Goal: Task Accomplishment & Management: Manage account settings

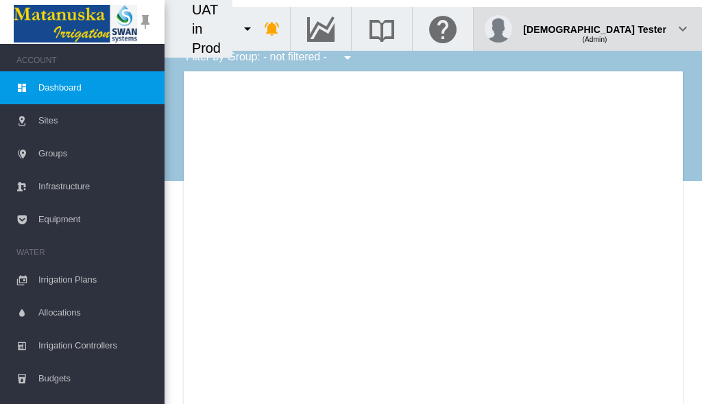
click at [632, 27] on div "(Admin)" at bounding box center [594, 34] width 143 height 14
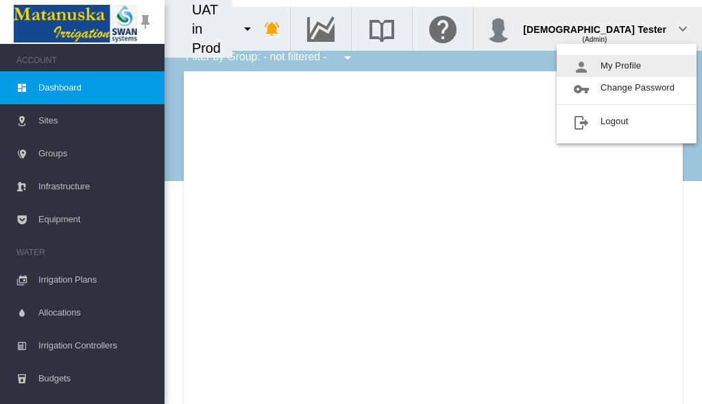
click at [627, 66] on button "My Profile" at bounding box center [627, 66] width 140 height 22
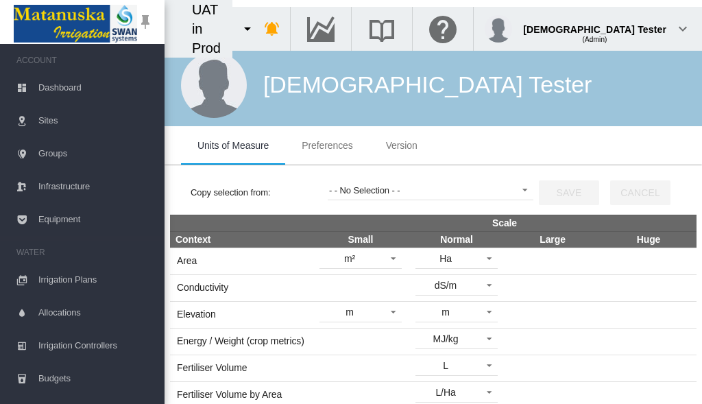
click at [327, 145] on span "Preferences" at bounding box center [327, 145] width 51 height 11
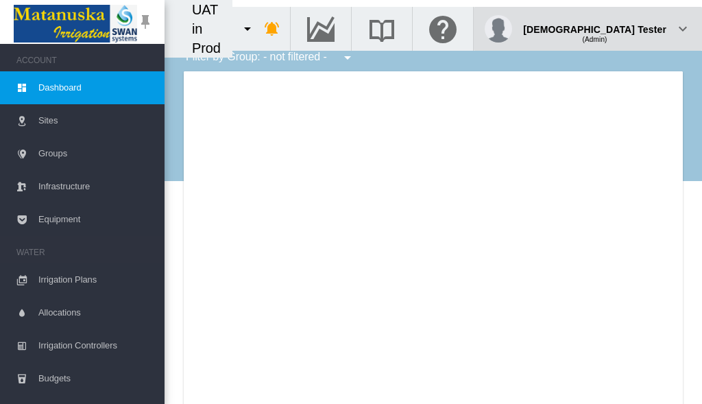
click at [632, 27] on div "(Admin)" at bounding box center [594, 34] width 143 height 14
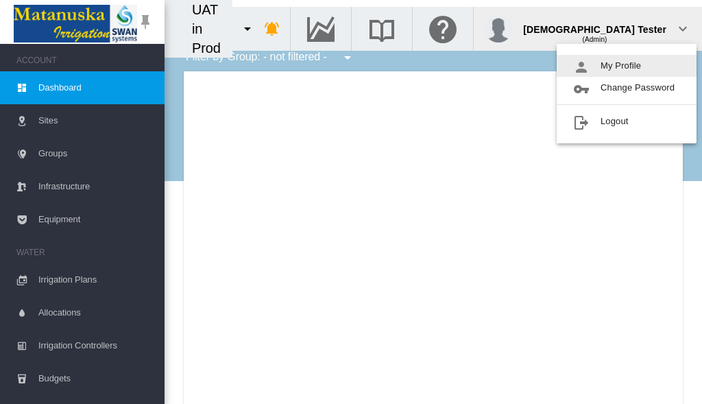
click at [627, 66] on button "My Profile" at bounding box center [627, 66] width 140 height 22
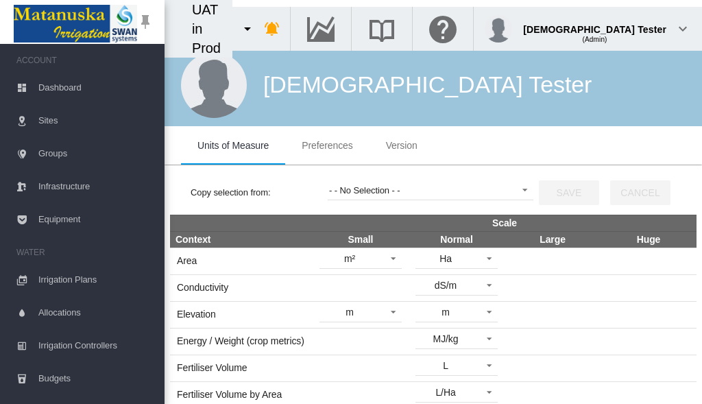
click at [327, 145] on span "Preferences" at bounding box center [327, 145] width 51 height 11
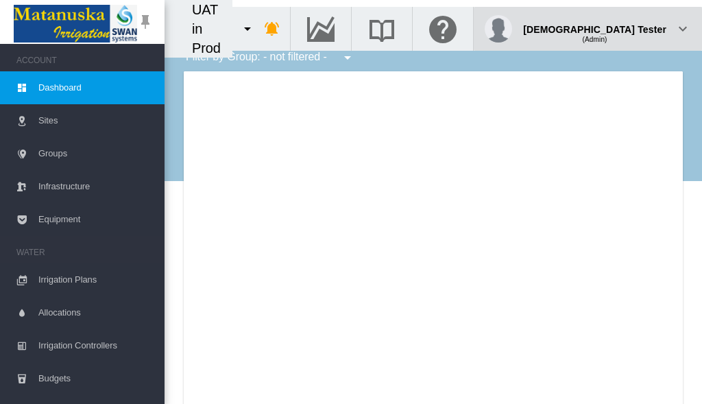
click at [632, 27] on div "(Admin)" at bounding box center [594, 34] width 143 height 14
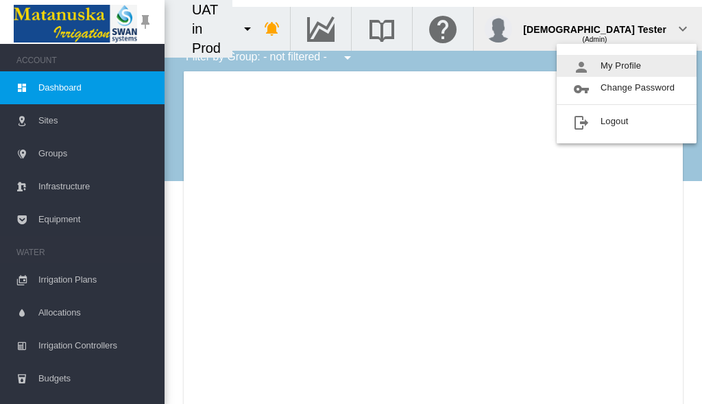
click at [627, 66] on button "My Profile" at bounding box center [627, 66] width 140 height 22
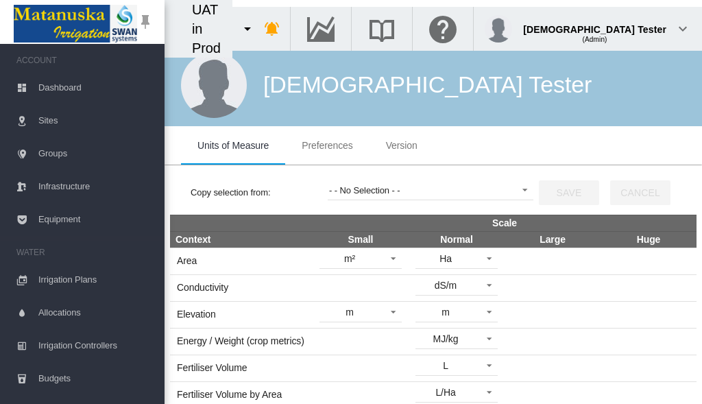
click at [327, 145] on span "Preferences" at bounding box center [327, 145] width 51 height 11
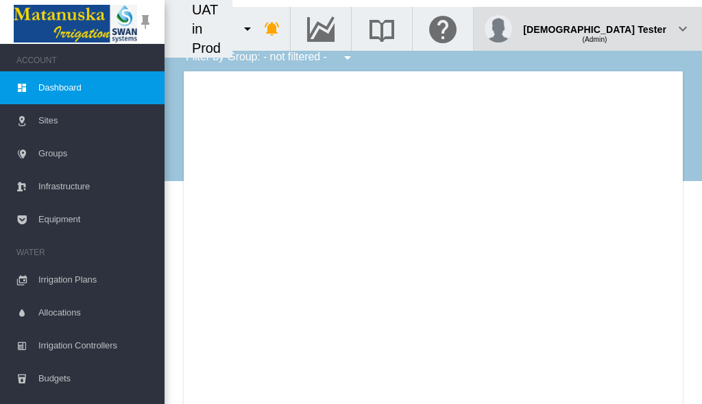
click at [632, 27] on div "(Admin)" at bounding box center [594, 34] width 143 height 14
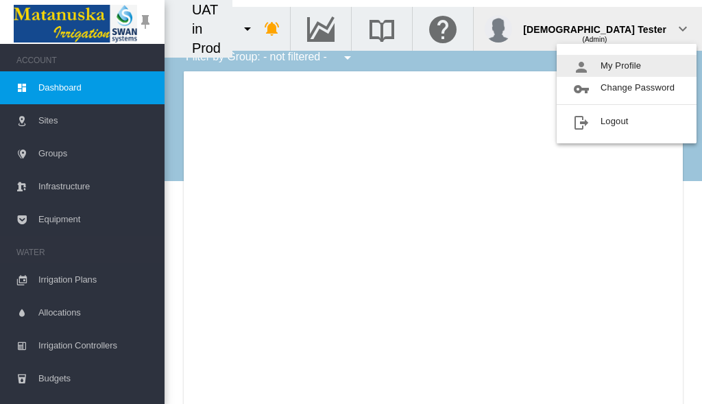
click at [627, 66] on button "My Profile" at bounding box center [627, 66] width 140 height 22
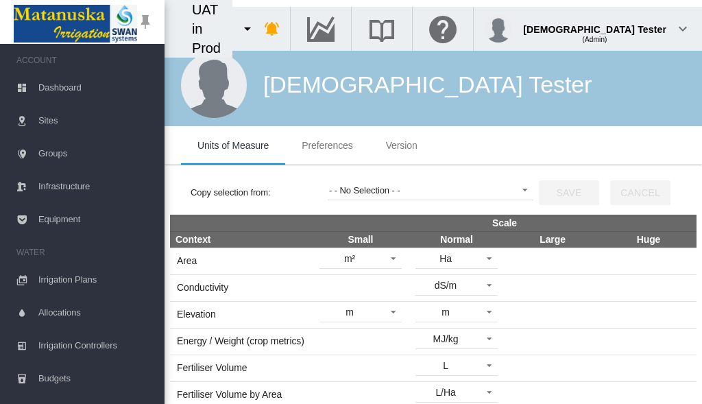
click at [327, 145] on span "Preferences" at bounding box center [327, 145] width 51 height 11
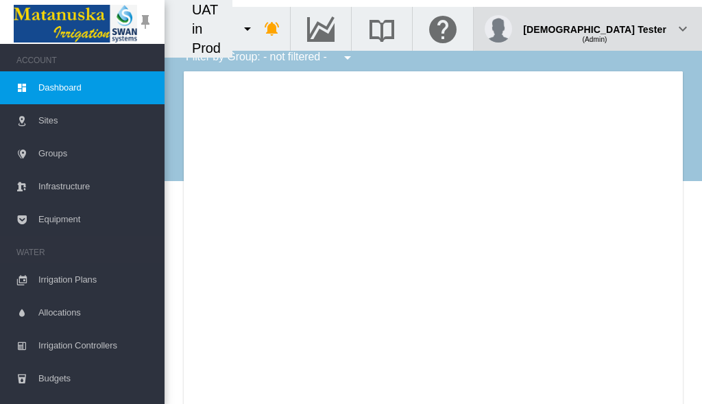
click at [632, 27] on div "(Admin)" at bounding box center [594, 34] width 143 height 14
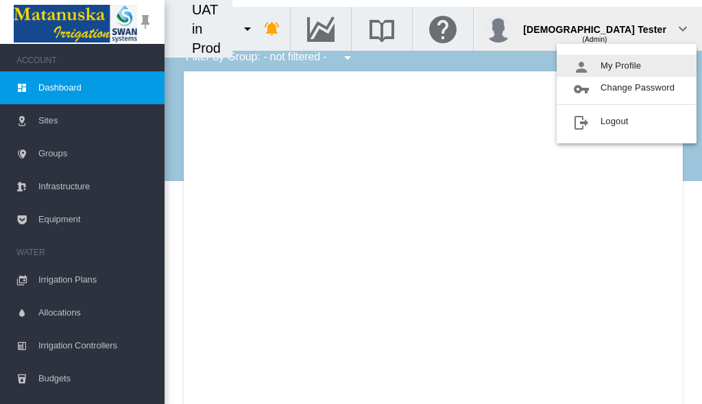
click at [627, 66] on button "My Profile" at bounding box center [627, 66] width 140 height 22
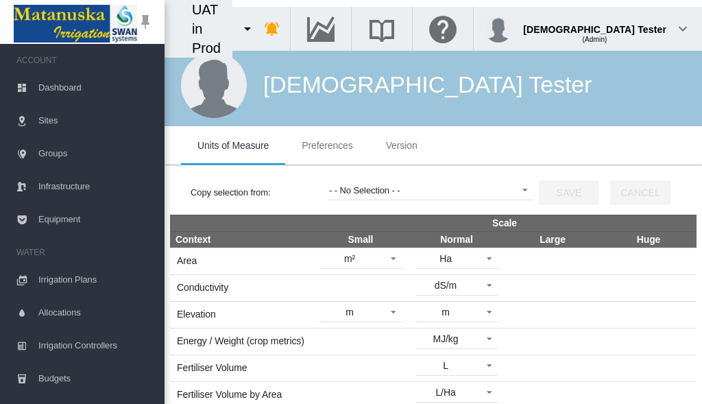
click at [327, 145] on span "Preferences" at bounding box center [327, 145] width 51 height 11
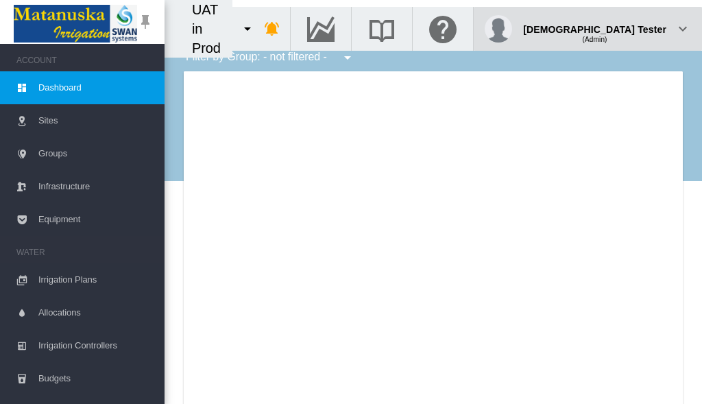
click at [632, 27] on div "(Admin)" at bounding box center [594, 34] width 143 height 14
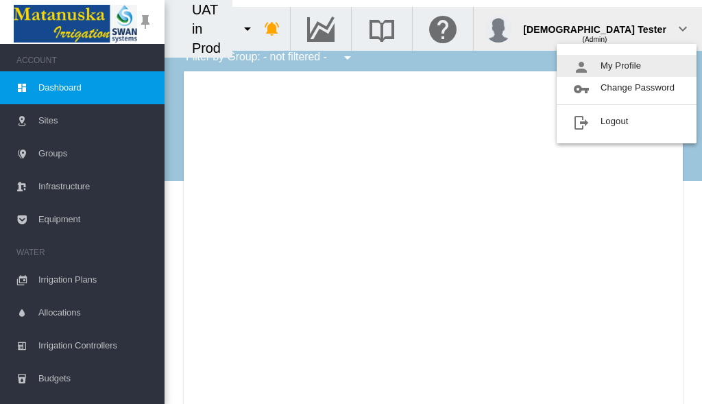
click at [627, 66] on button "My Profile" at bounding box center [627, 66] width 140 height 22
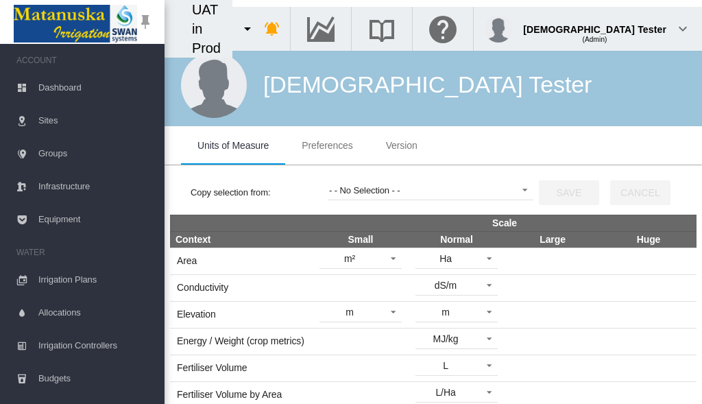
click at [327, 145] on span "Preferences" at bounding box center [327, 145] width 51 height 11
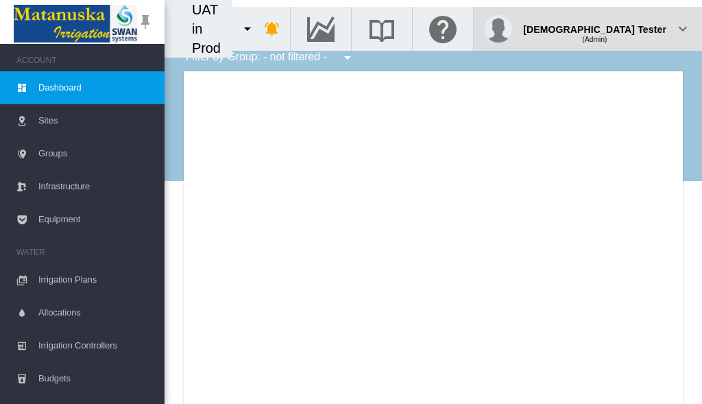
click at [632, 27] on div "(Admin)" at bounding box center [594, 34] width 143 height 14
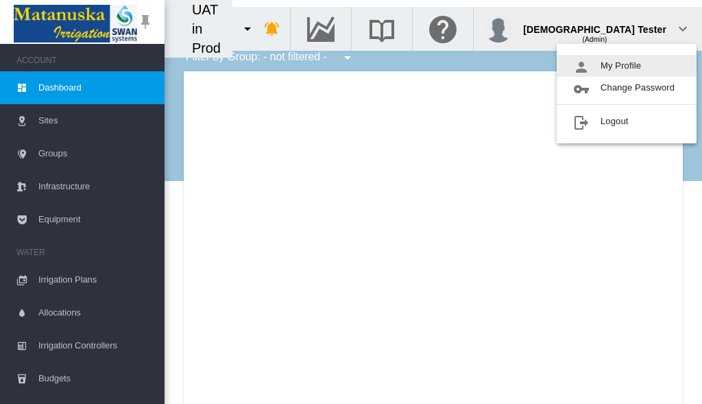
click at [627, 66] on button "My Profile" at bounding box center [627, 66] width 140 height 22
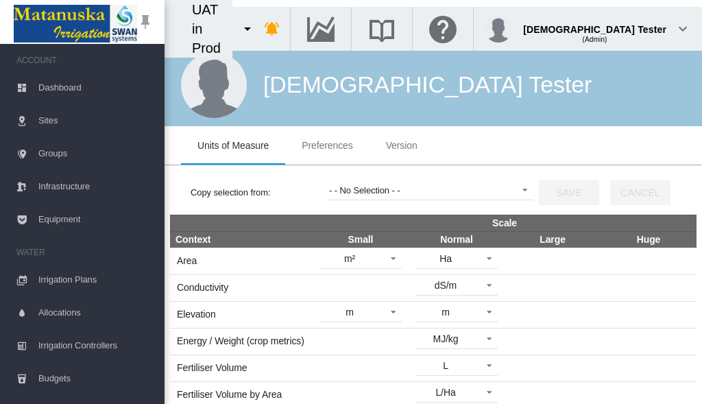
click at [327, 145] on span "Preferences" at bounding box center [327, 145] width 51 height 11
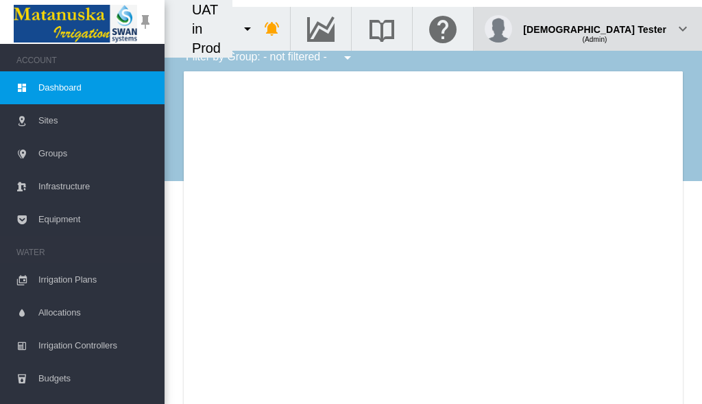
click at [632, 27] on div "(Admin)" at bounding box center [594, 34] width 143 height 14
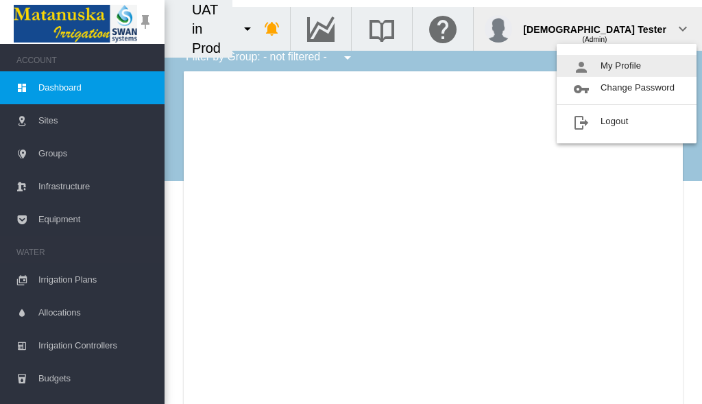
click at [627, 66] on button "My Profile" at bounding box center [627, 66] width 140 height 22
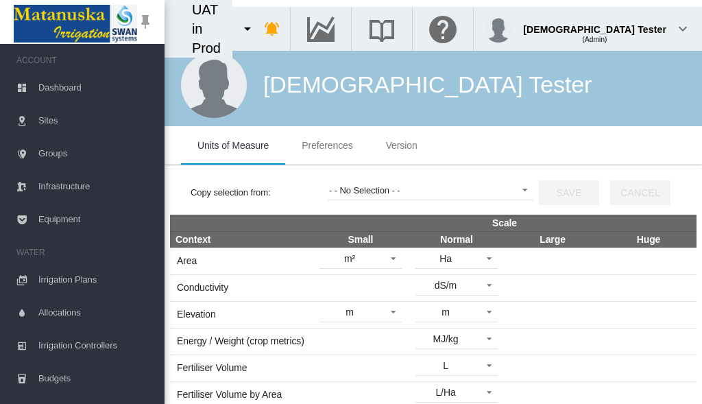
click at [327, 145] on span "Preferences" at bounding box center [327, 145] width 51 height 11
